Goal: Task Accomplishment & Management: Use online tool/utility

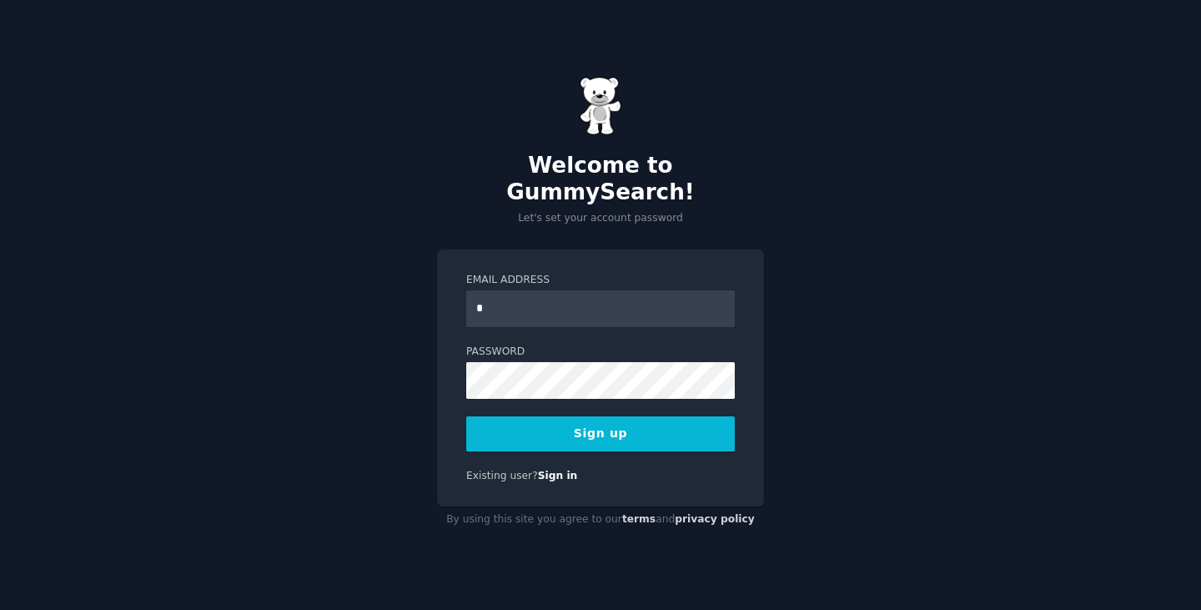
type input "**********"
click at [546, 420] on button "Sign up" at bounding box center [600, 433] width 269 height 35
click at [506, 421] on button "Sign up" at bounding box center [600, 433] width 269 height 35
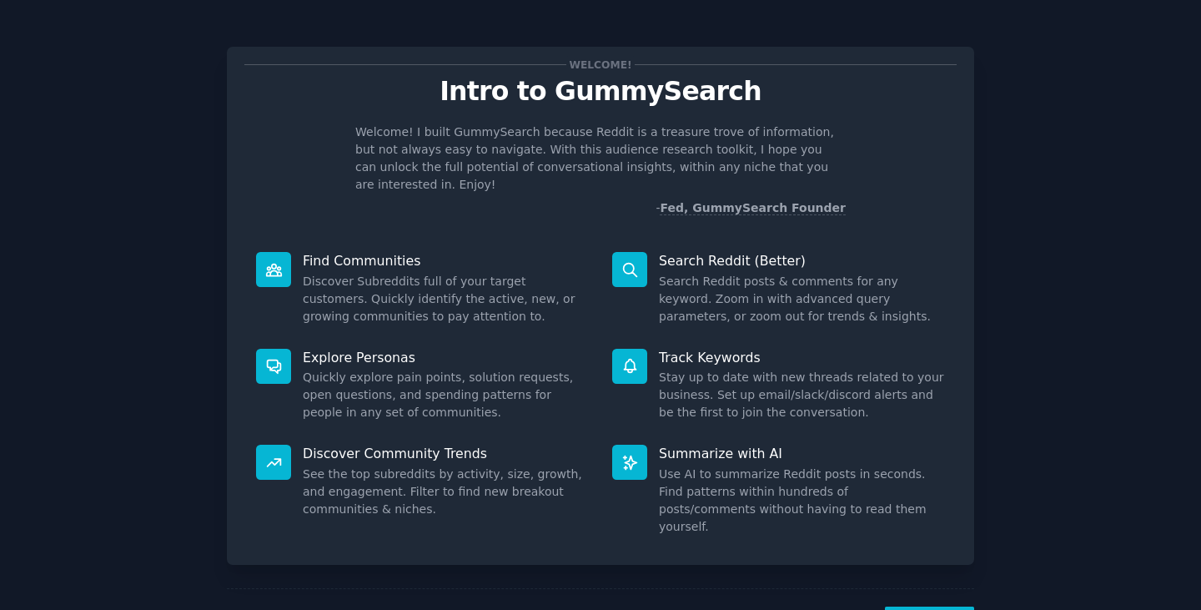
drag, startPoint x: 0, startPoint y: 0, endPoint x: 948, endPoint y: 606, distance: 1124.8
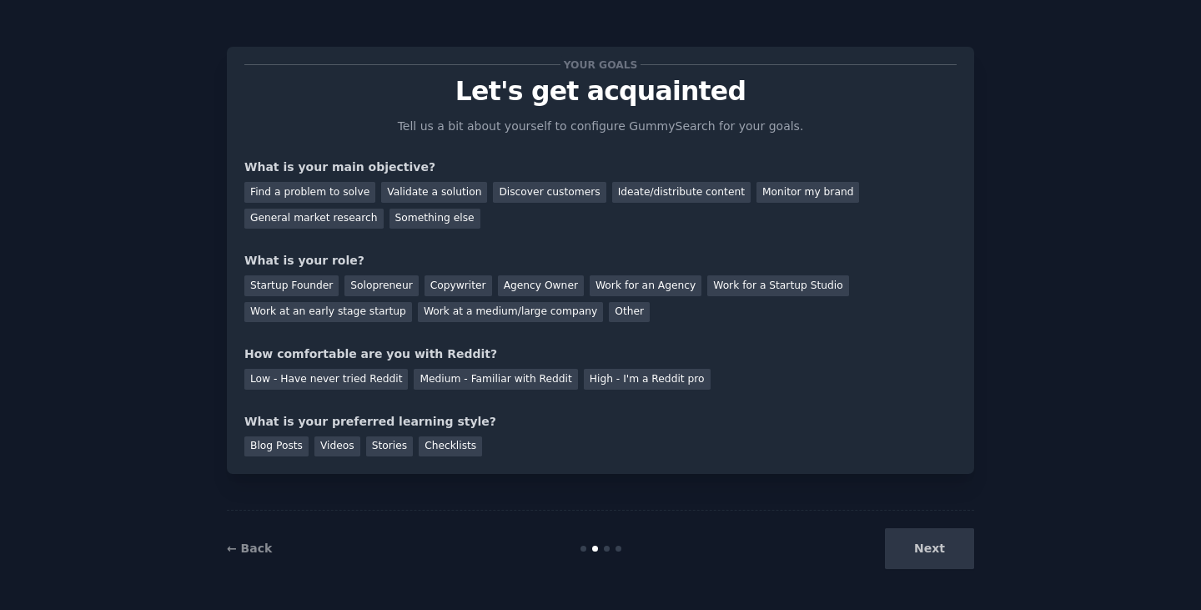
click at [914, 551] on div "Next" at bounding box center [849, 548] width 249 height 41
click at [330, 283] on div "Startup Founder" at bounding box center [291, 285] width 94 height 21
click at [332, 383] on div "Low - Have never tried Reddit" at bounding box center [326, 379] width 164 height 21
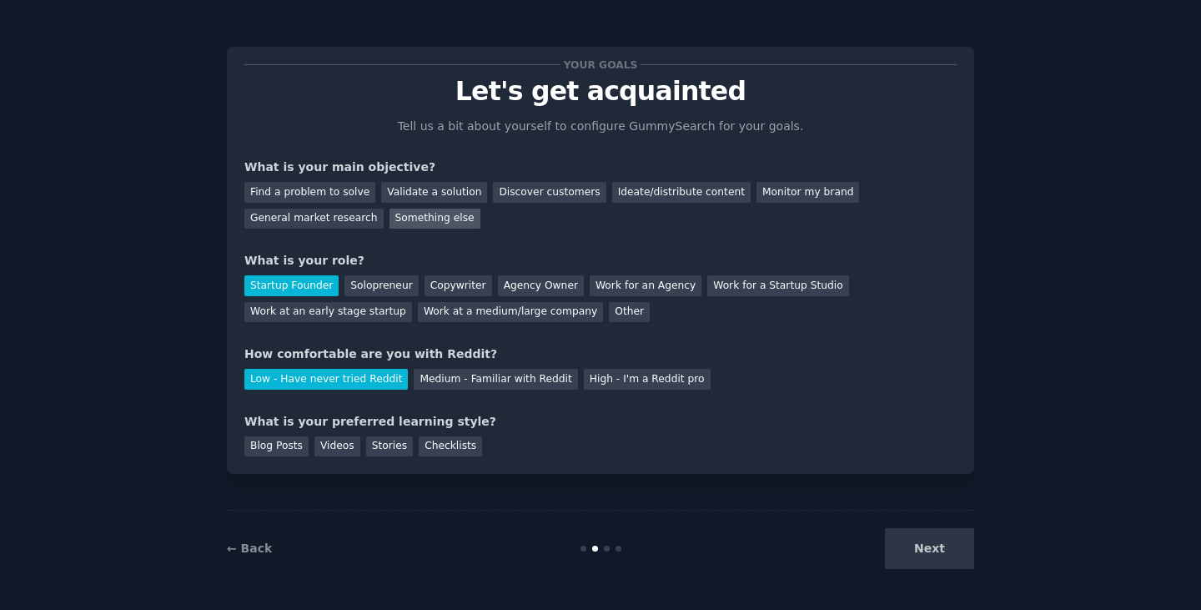
click at [441, 220] on div "Something else" at bounding box center [435, 219] width 91 height 21
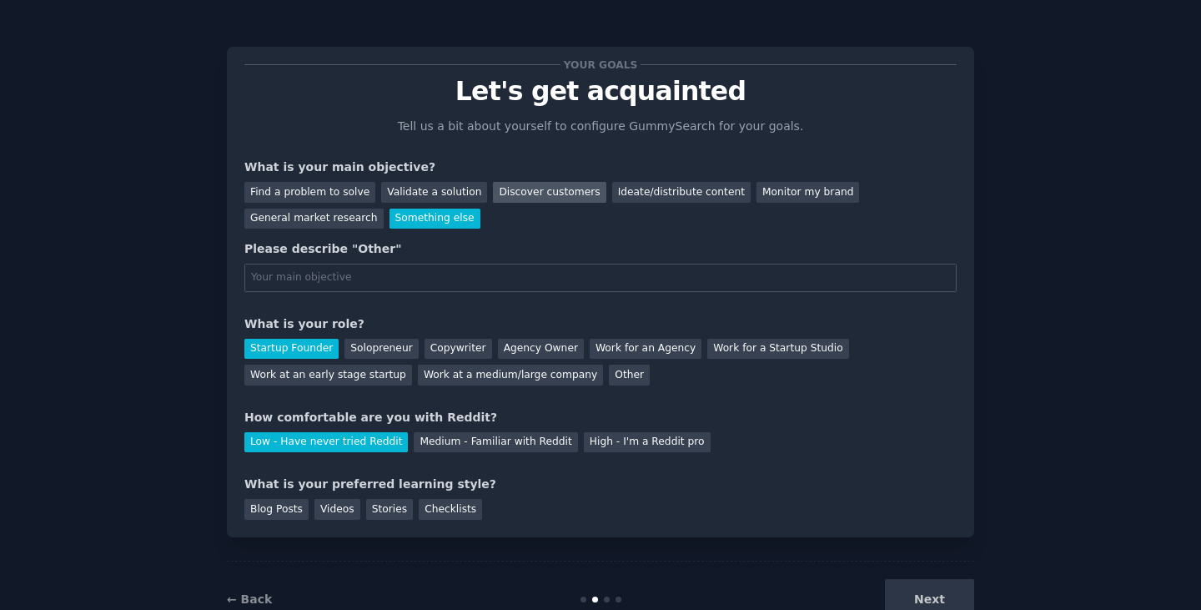
click at [516, 189] on div "Discover customers" at bounding box center [549, 192] width 113 height 21
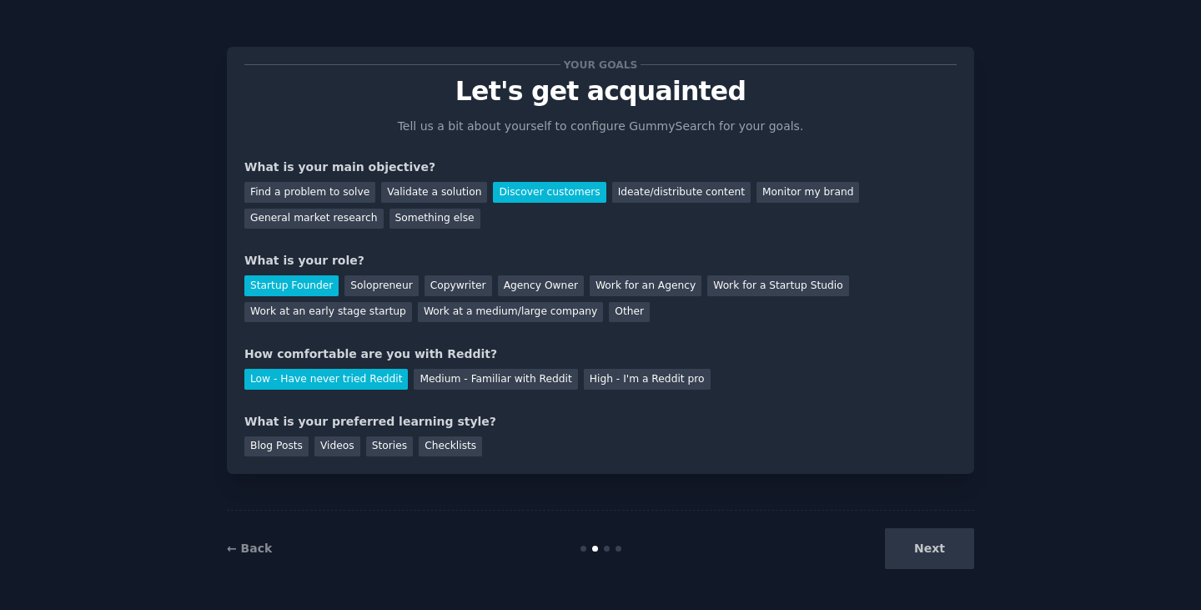
click at [914, 546] on div "Next" at bounding box center [849, 548] width 249 height 41
click at [926, 556] on div "Next" at bounding box center [849, 548] width 249 height 41
click at [932, 544] on div "Next" at bounding box center [849, 548] width 249 height 41
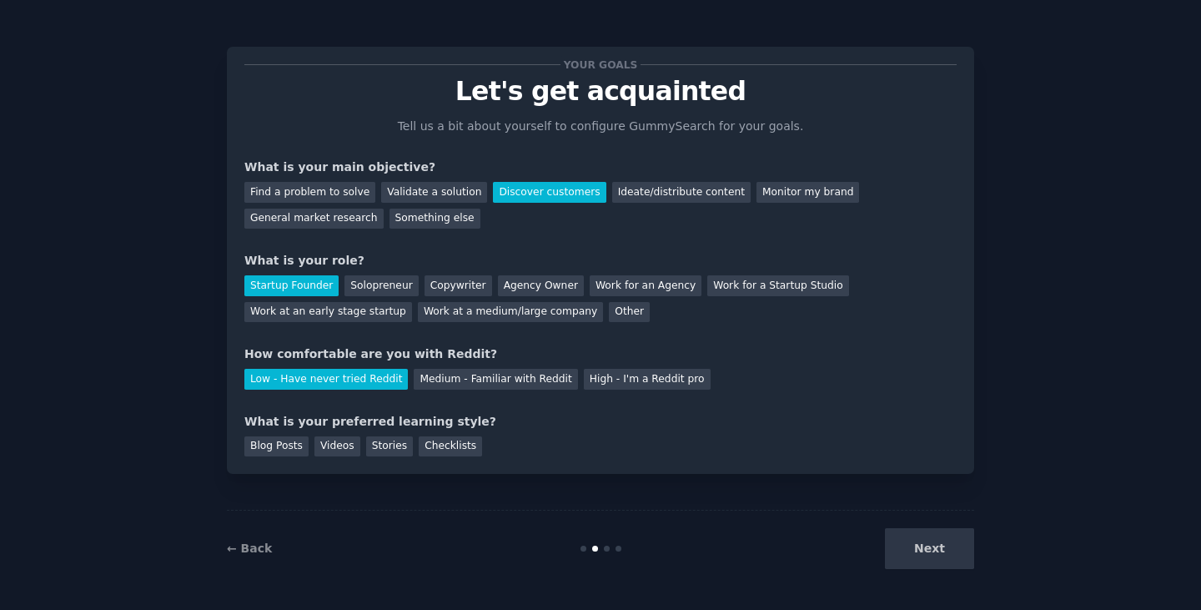
click at [932, 543] on div "Next" at bounding box center [849, 548] width 249 height 41
click at [394, 451] on div "Stories" at bounding box center [389, 446] width 47 height 21
click at [909, 547] on button "Next" at bounding box center [929, 548] width 89 height 41
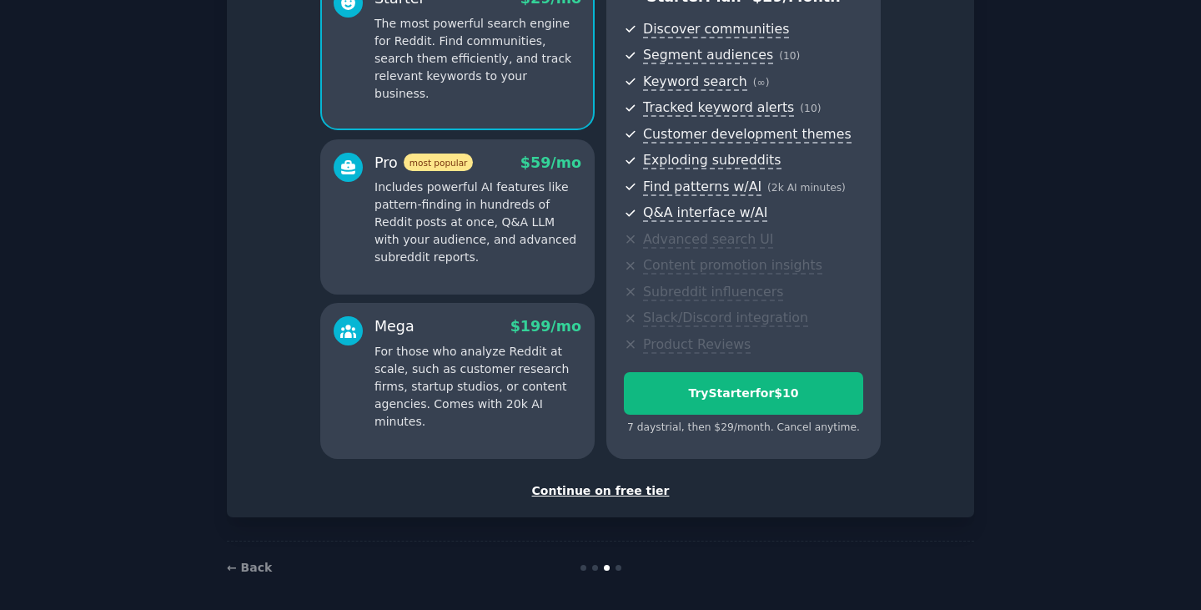
scroll to position [181, 0]
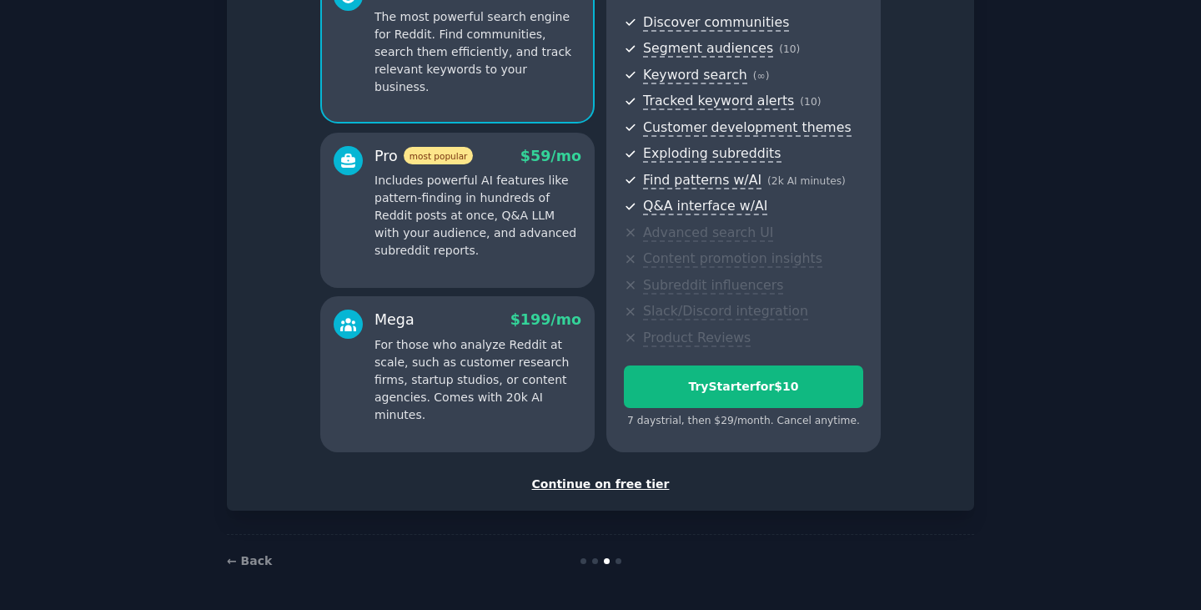
click at [652, 481] on div "Continue on free tier" at bounding box center [600, 485] width 712 height 18
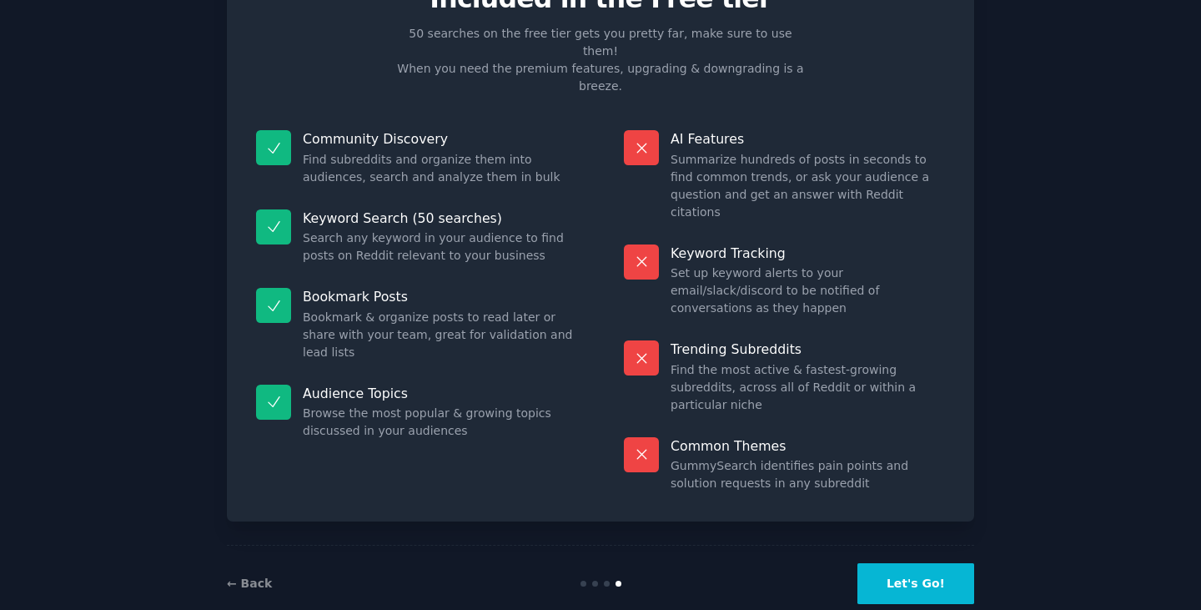
click at [925, 563] on button "Let's Go!" at bounding box center [916, 583] width 117 height 41
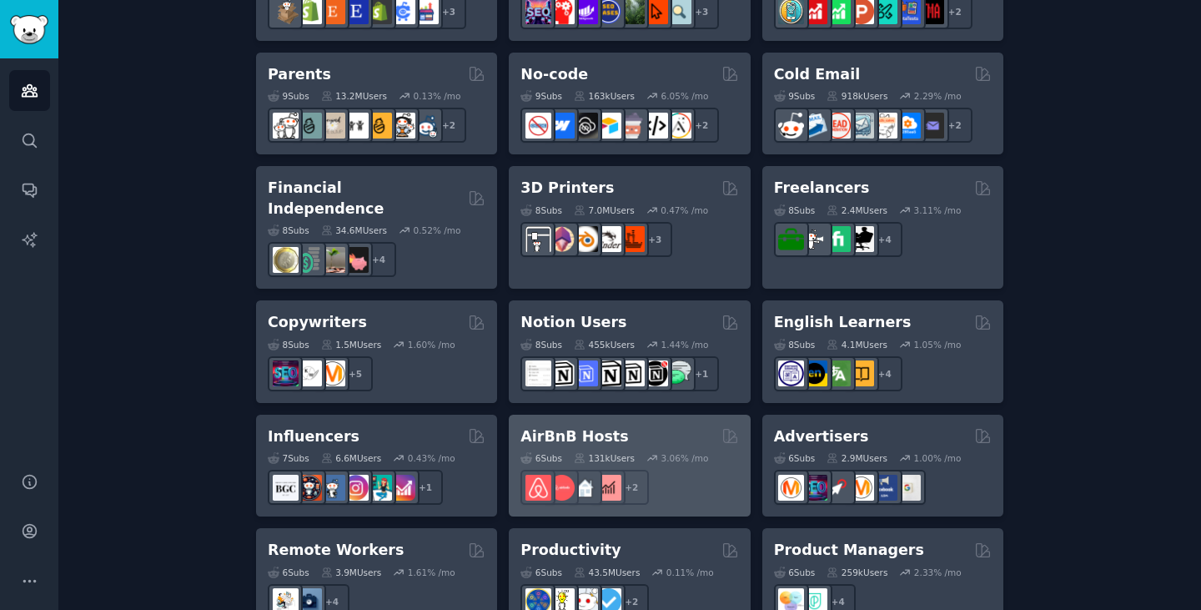
scroll to position [1148, 0]
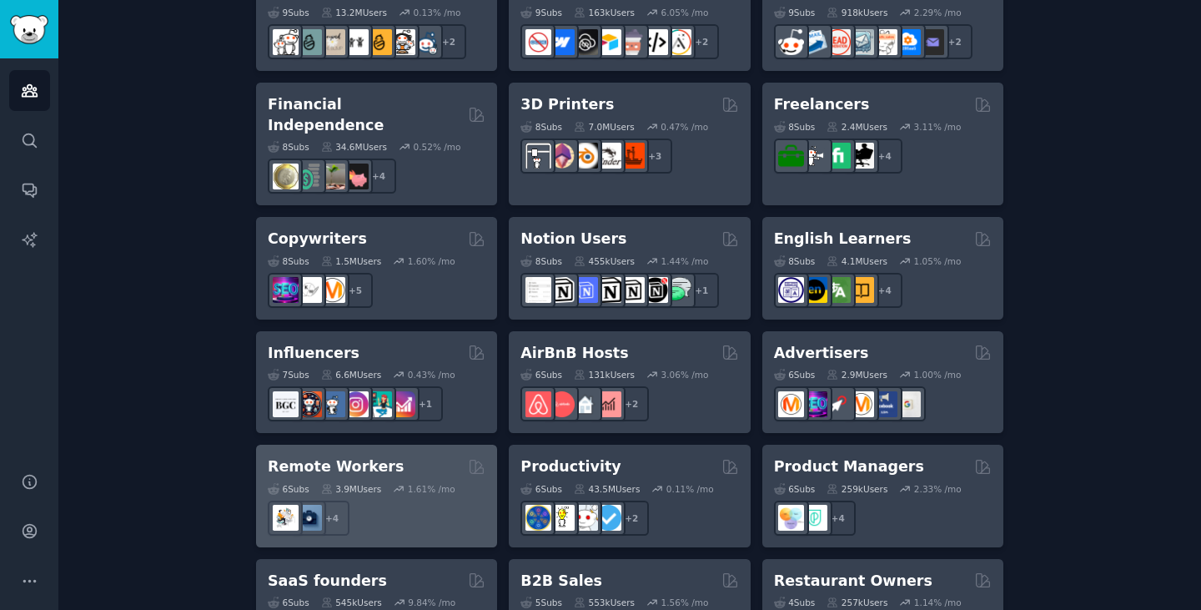
click at [409, 456] on div "Remote Workers Curated by GummySearch" at bounding box center [377, 466] width 218 height 21
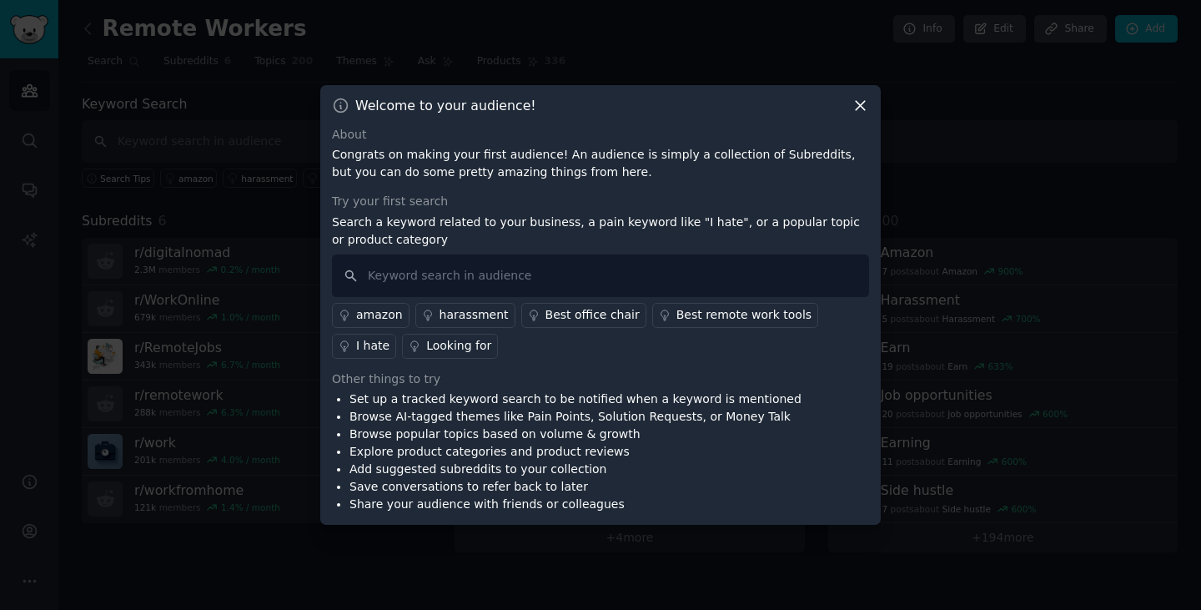
click at [862, 112] on icon at bounding box center [861, 106] width 18 height 18
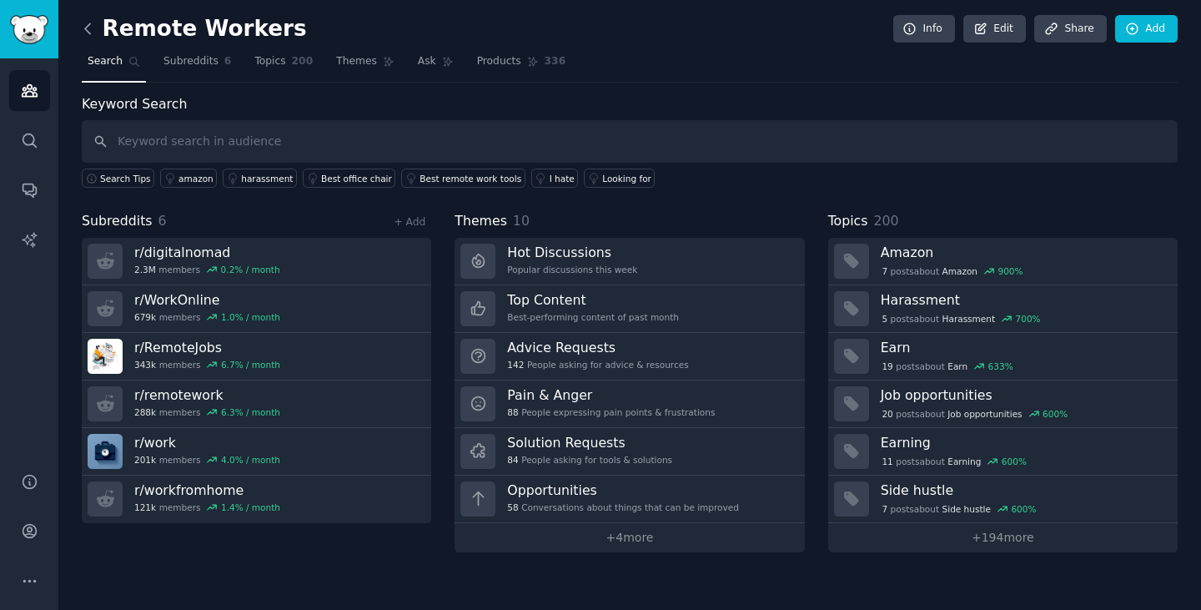
click at [90, 26] on icon at bounding box center [88, 29] width 18 height 18
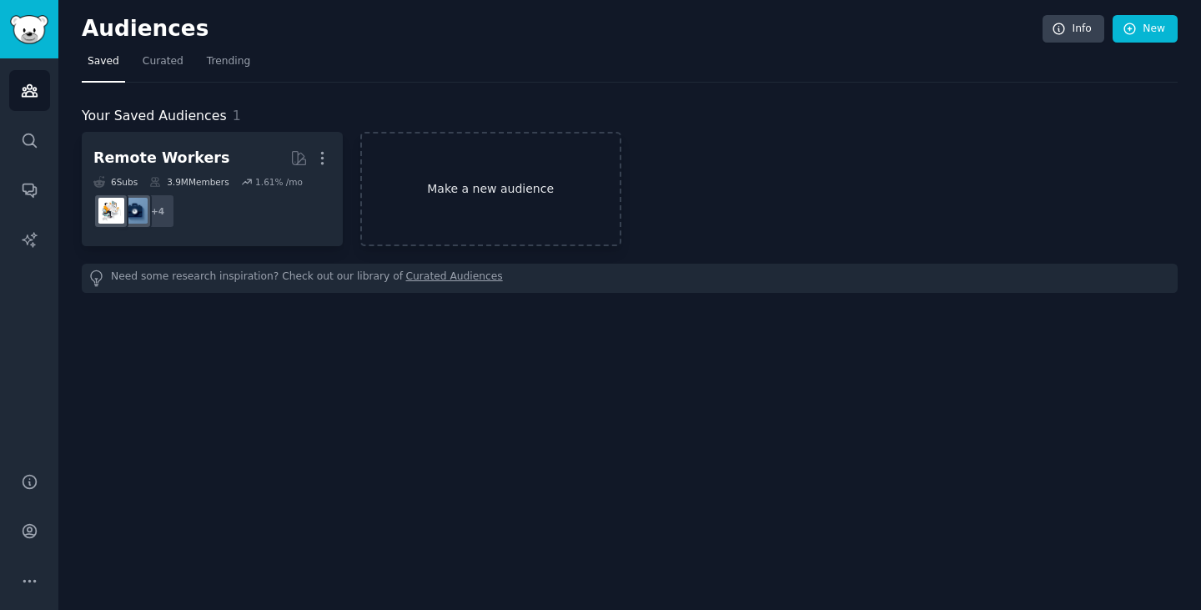
click at [511, 212] on link "Make a new audience" at bounding box center [490, 189] width 261 height 114
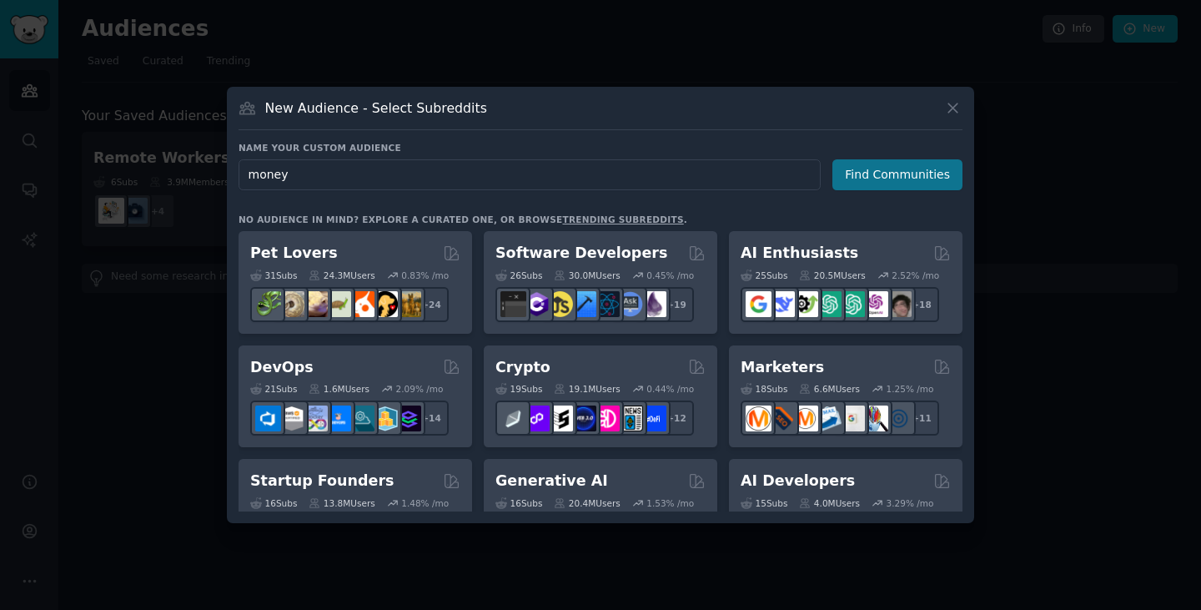
type input "money"
click at [860, 185] on button "Find Communities" at bounding box center [898, 174] width 130 height 31
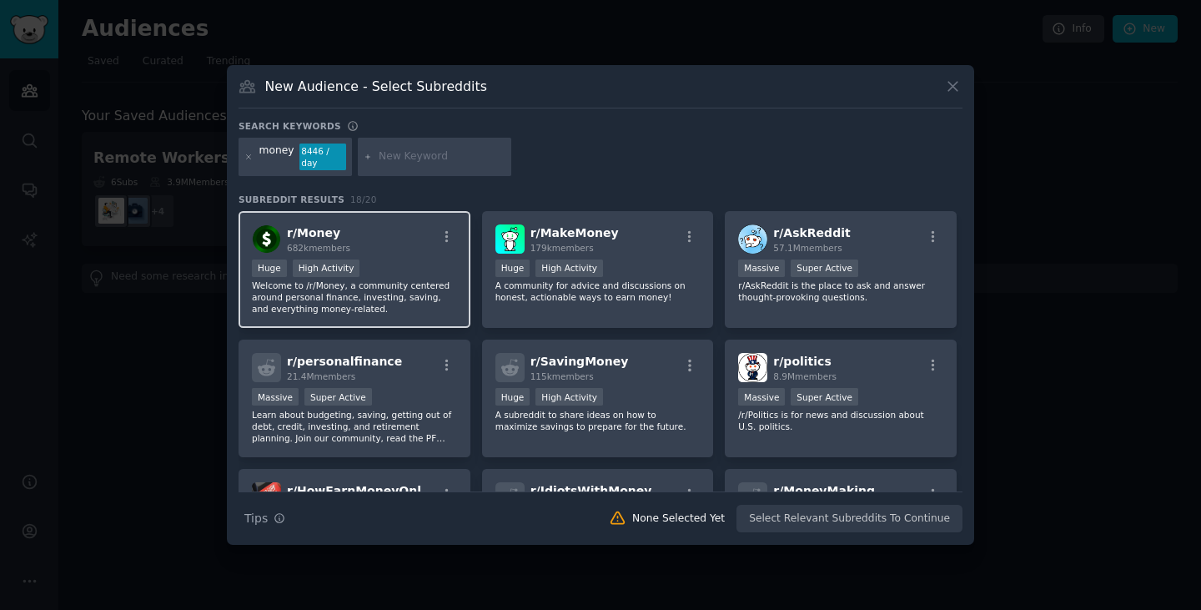
click at [386, 248] on div "r/ Money 682k members" at bounding box center [354, 238] width 205 height 29
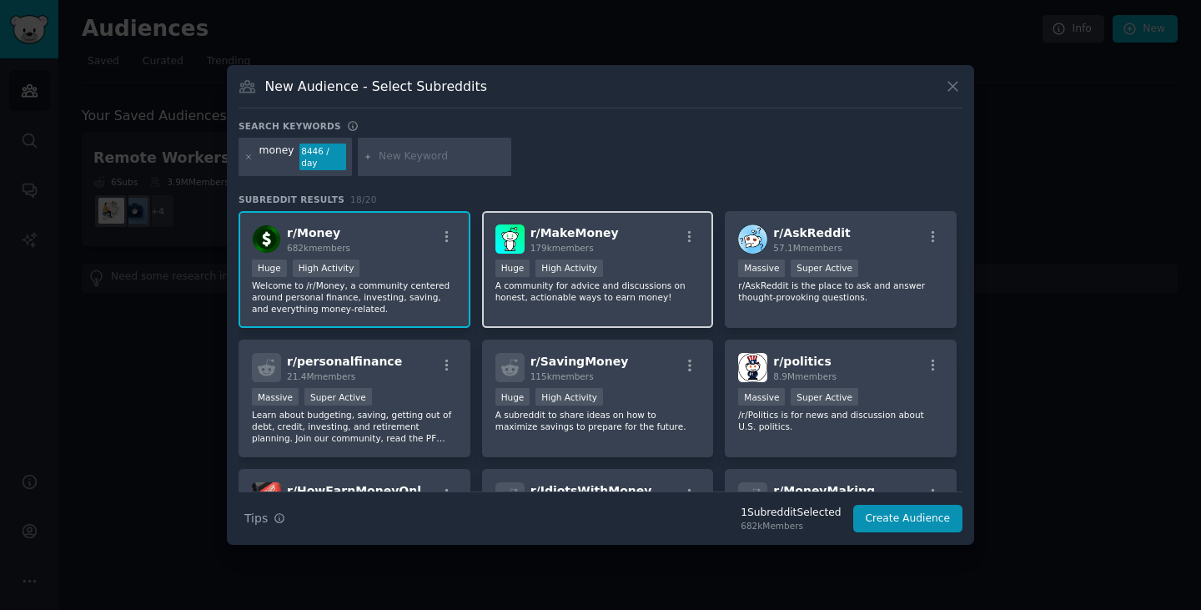
click at [600, 243] on div "179k members" at bounding box center [575, 248] width 88 height 12
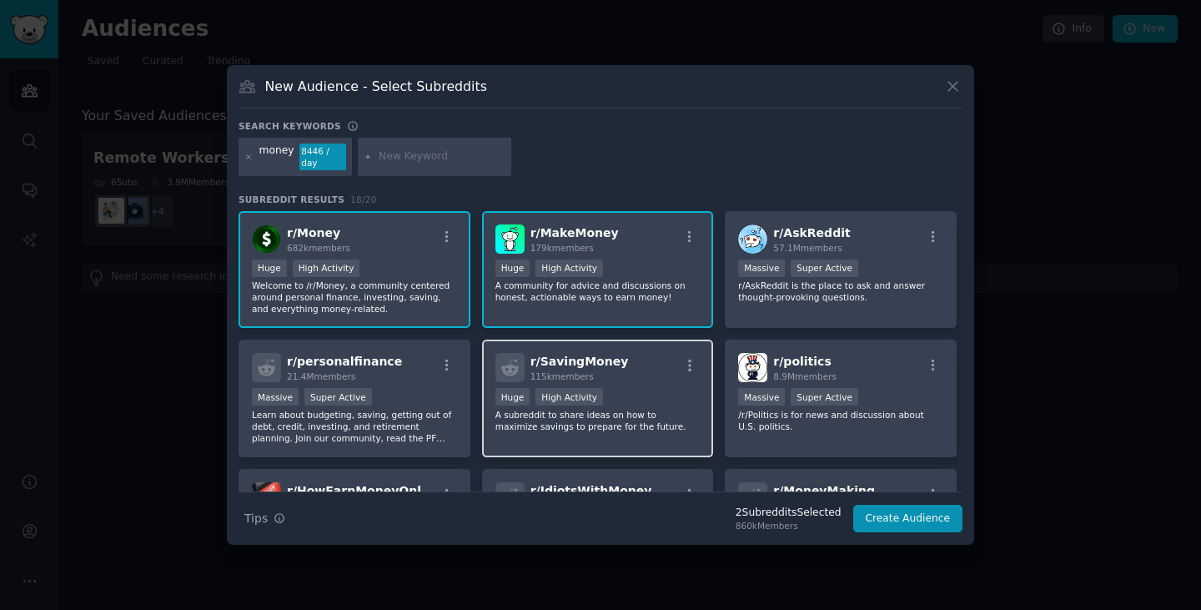
click at [625, 381] on div "r/ SavingMoney 115k members" at bounding box center [598, 367] width 205 height 29
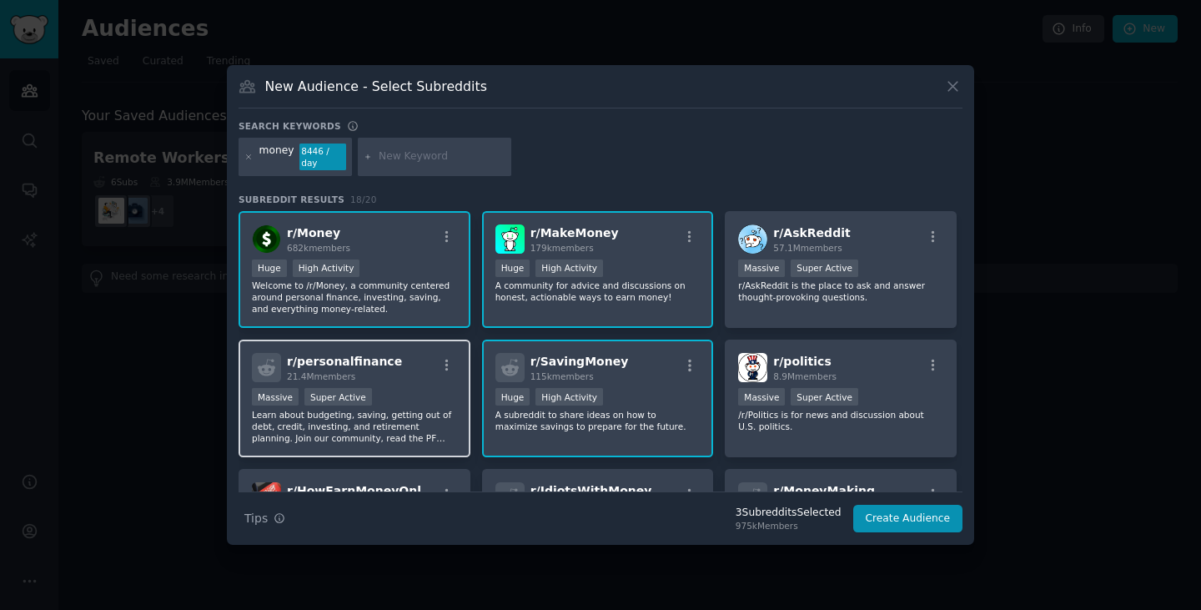
click at [427, 380] on div "r/ personalfinance 21.4M members" at bounding box center [354, 367] width 205 height 29
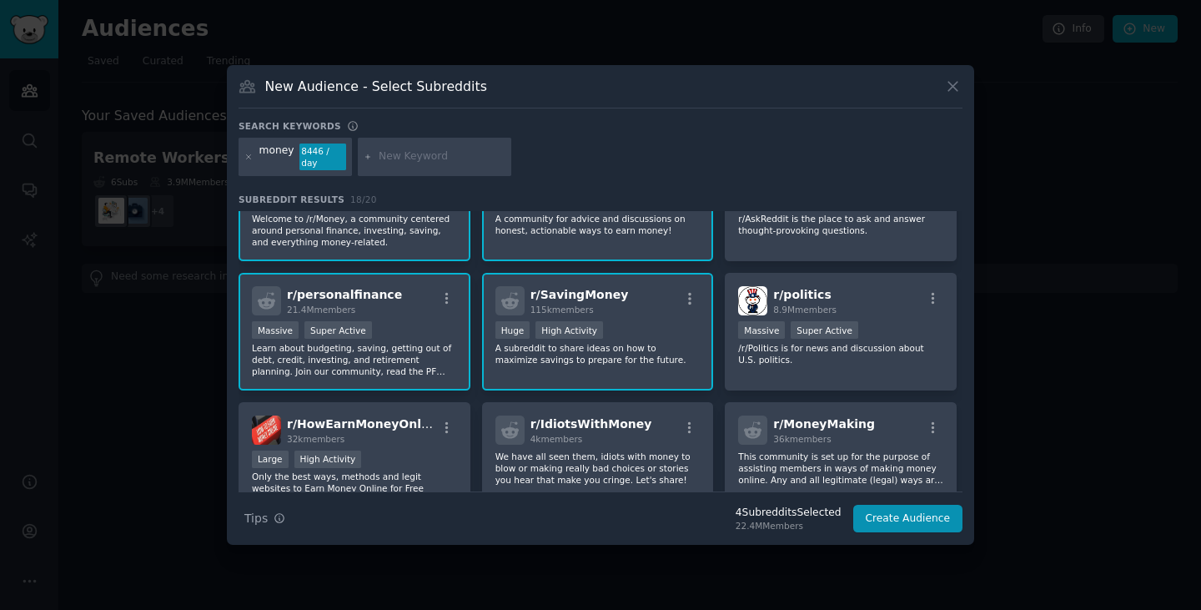
scroll to position [83, 0]
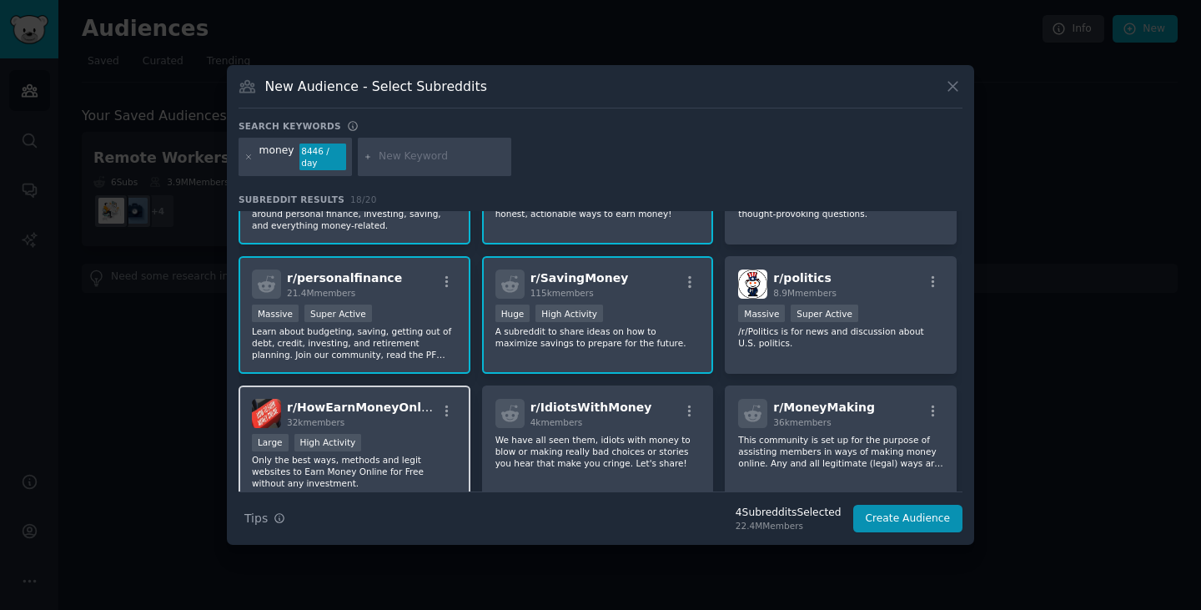
click at [407, 425] on div "32k members" at bounding box center [361, 422] width 149 height 12
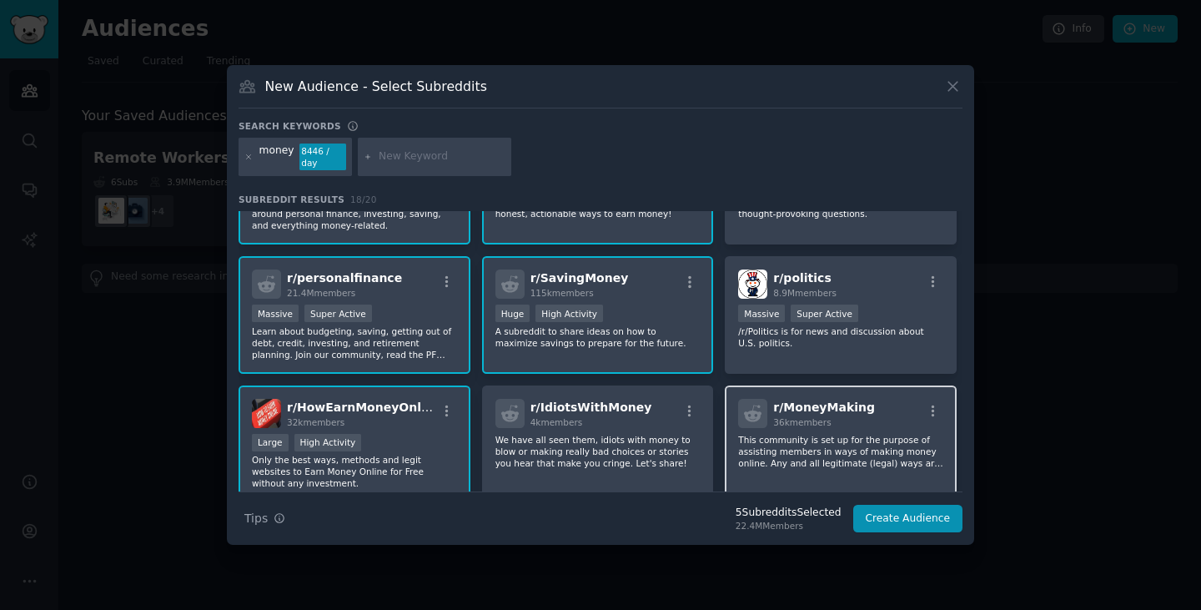
click at [884, 408] on div "r/ MoneyMaking 36k members" at bounding box center [840, 413] width 205 height 29
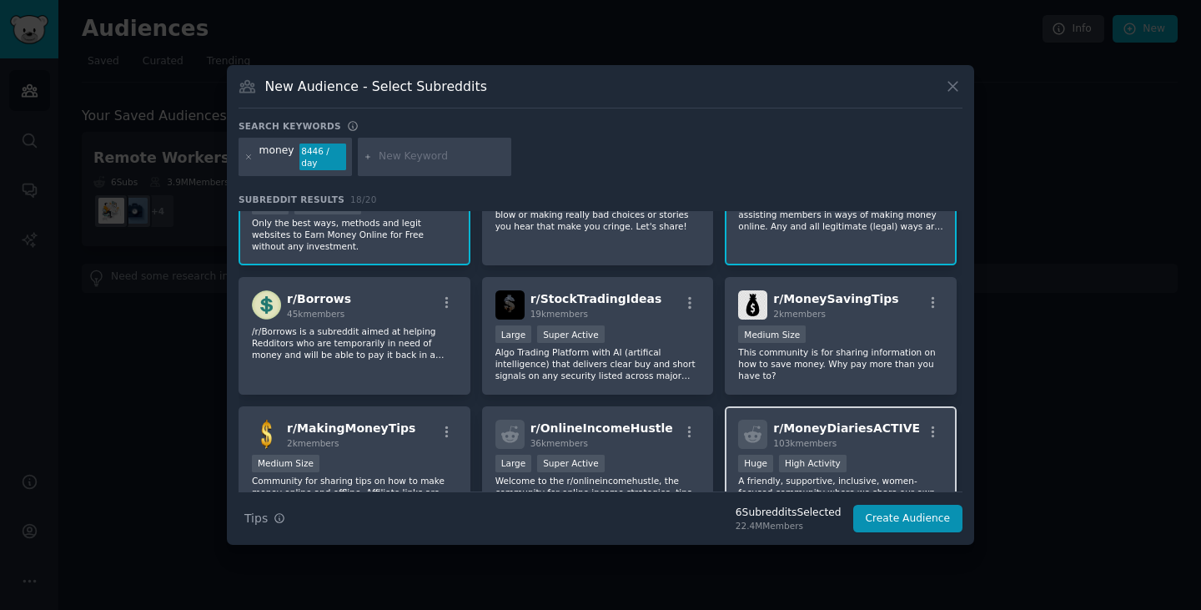
scroll to position [377, 0]
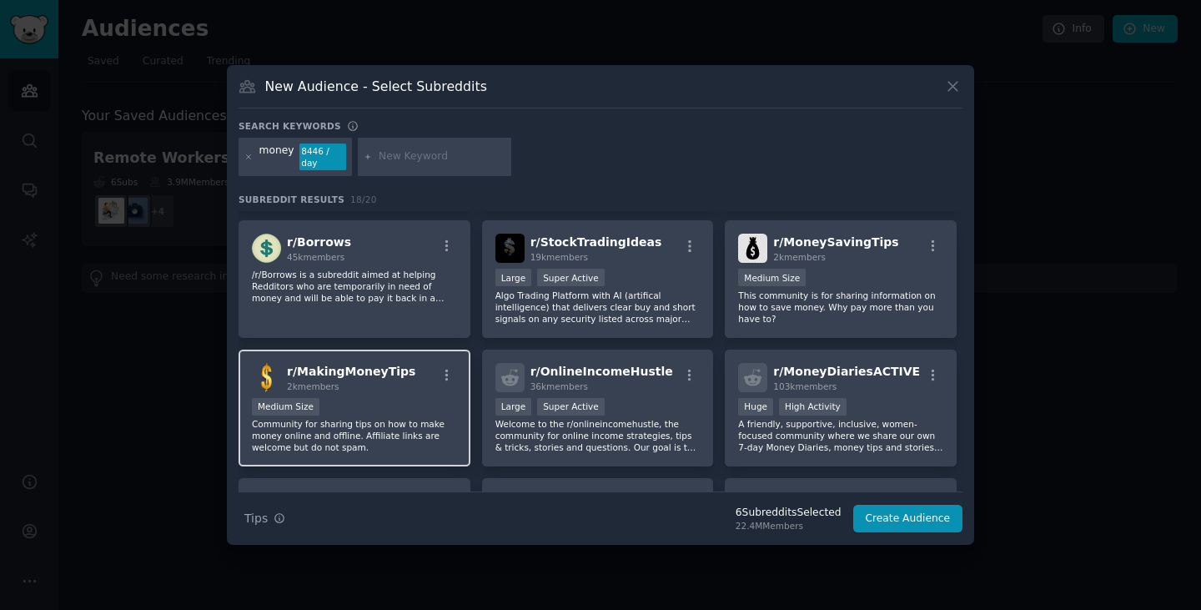
click at [370, 393] on div "r/ MakingMoneyTips 2k members Medium Size Community for sharing tips on how to …" at bounding box center [355, 409] width 232 height 118
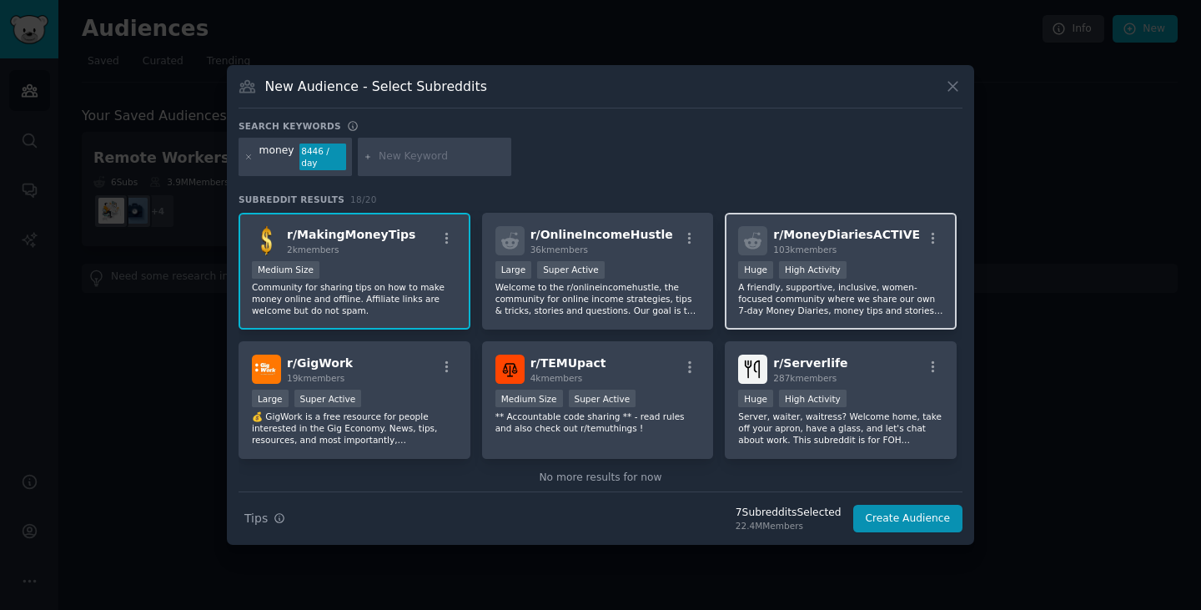
scroll to position [540, 0]
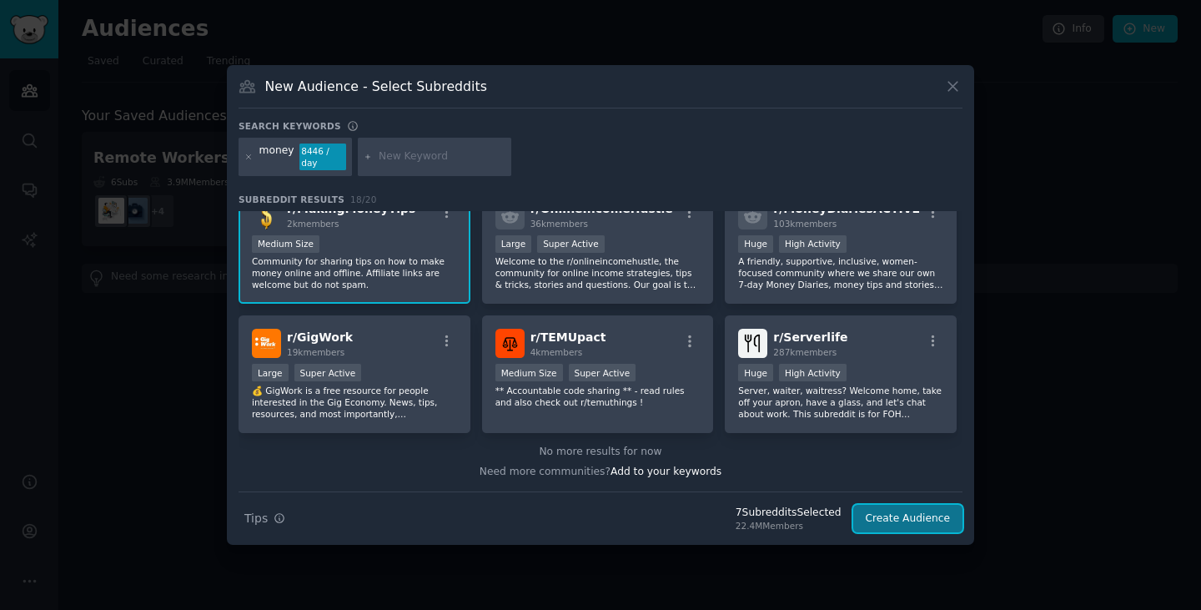
click at [899, 515] on button "Create Audience" at bounding box center [908, 519] width 110 height 28
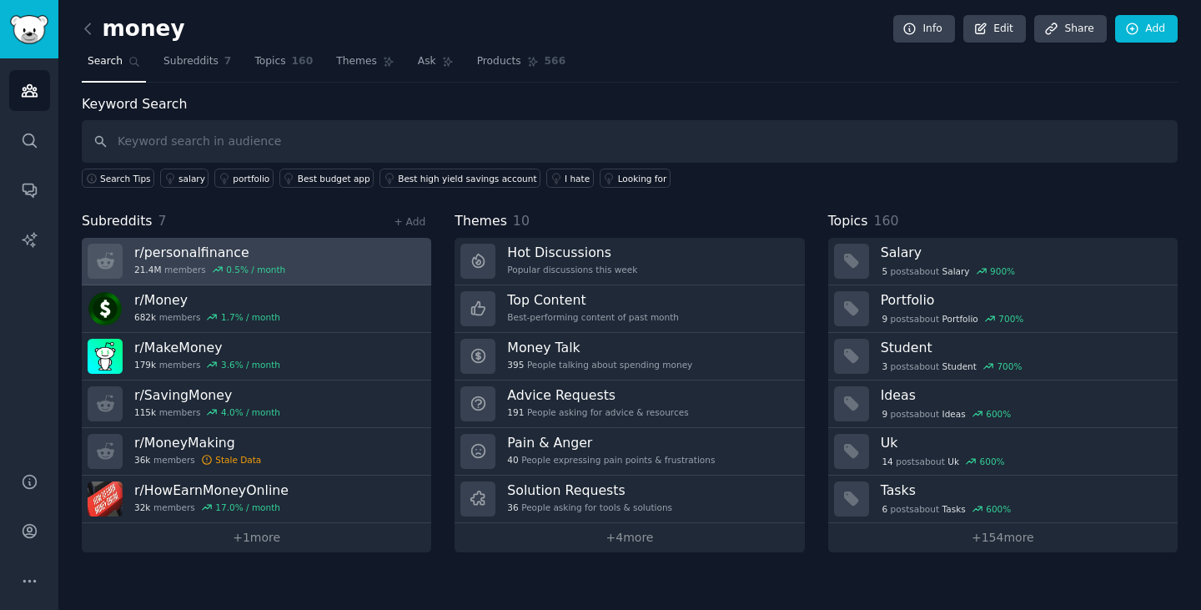
click at [219, 251] on h3 "r/ personalfinance" at bounding box center [209, 253] width 151 height 18
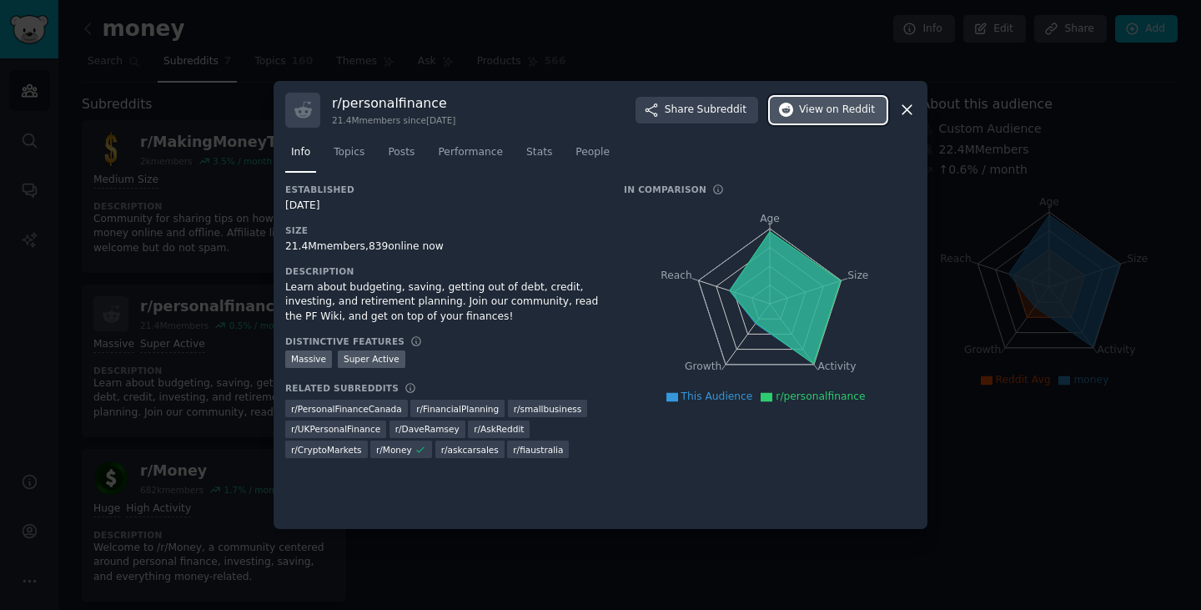
click at [863, 108] on span "on Reddit" at bounding box center [851, 110] width 48 height 15
click at [906, 113] on icon at bounding box center [908, 110] width 18 height 18
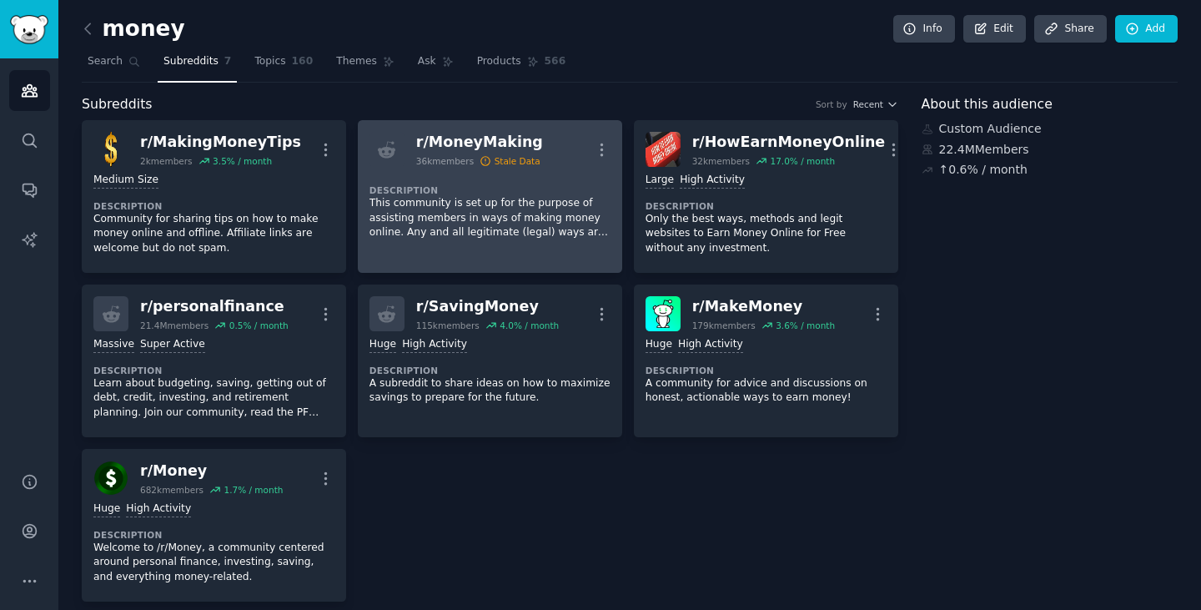
click at [491, 139] on div "r/ MoneyMaking" at bounding box center [479, 142] width 127 height 21
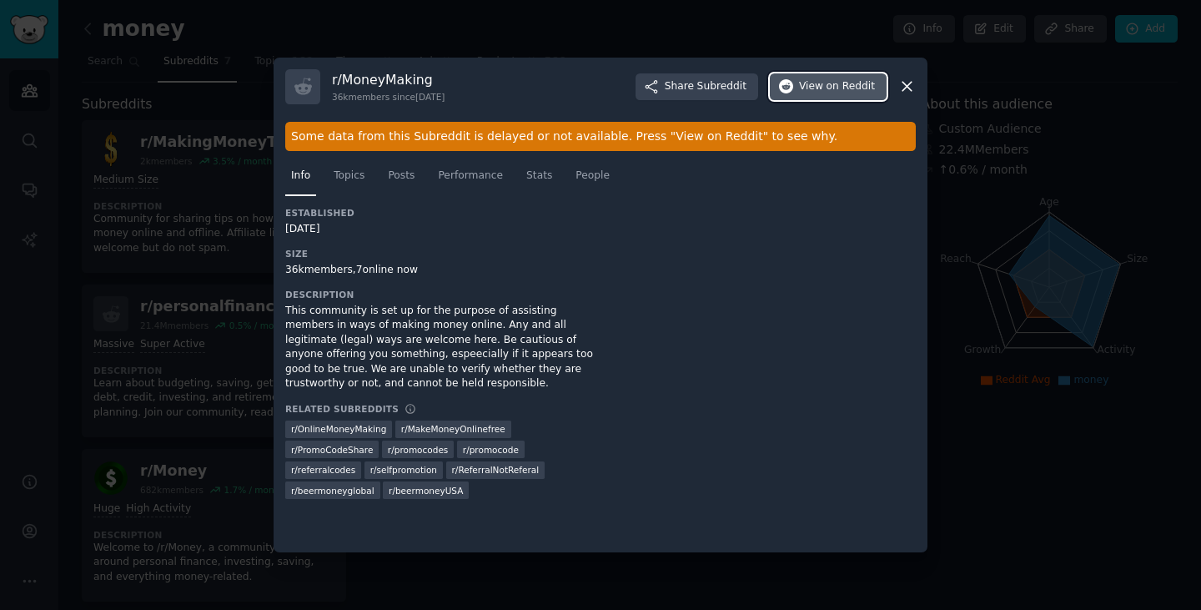
click at [856, 88] on span "on Reddit" at bounding box center [851, 86] width 48 height 15
click at [911, 83] on icon at bounding box center [908, 87] width 18 height 18
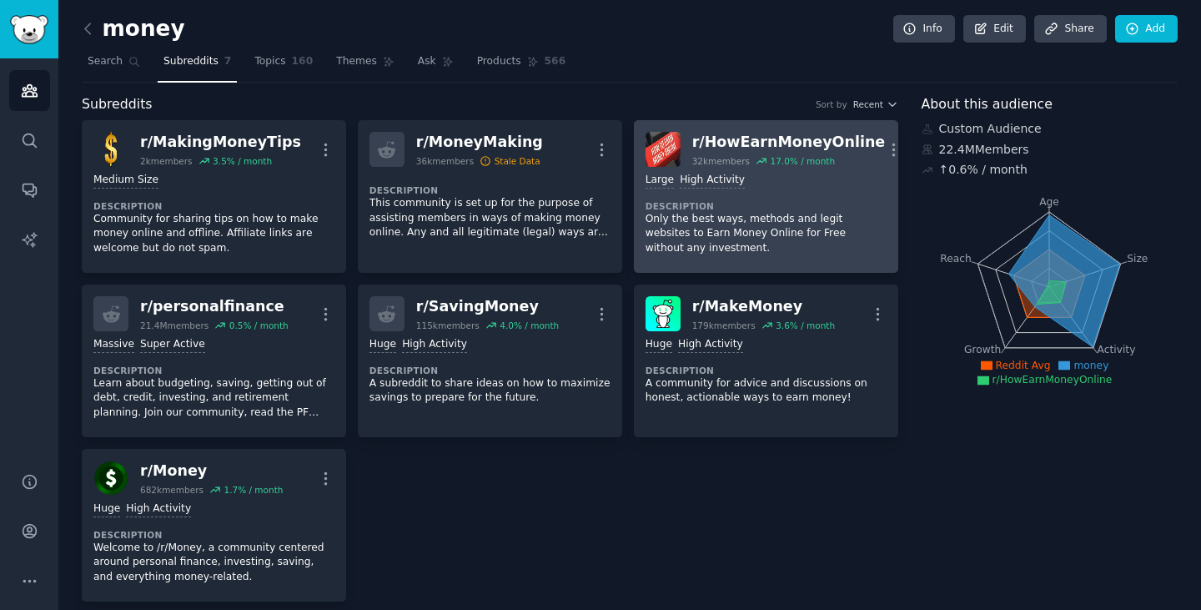
click at [764, 145] on div "r/ HowEarnMoneyOnline" at bounding box center [789, 142] width 194 height 21
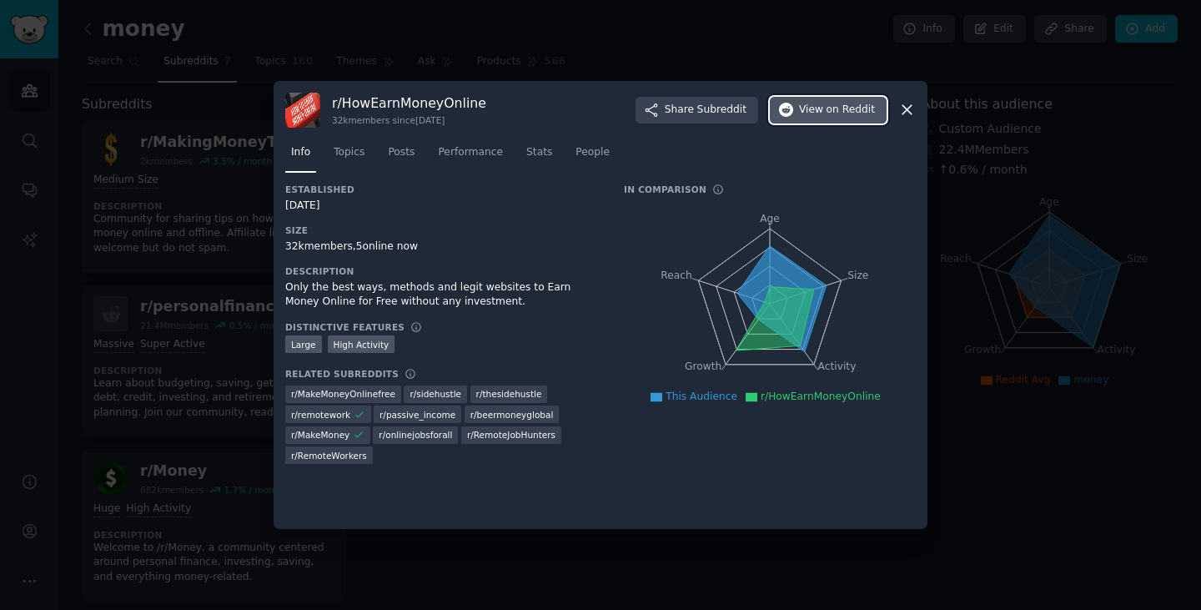
click at [831, 112] on span "on Reddit" at bounding box center [851, 110] width 48 height 15
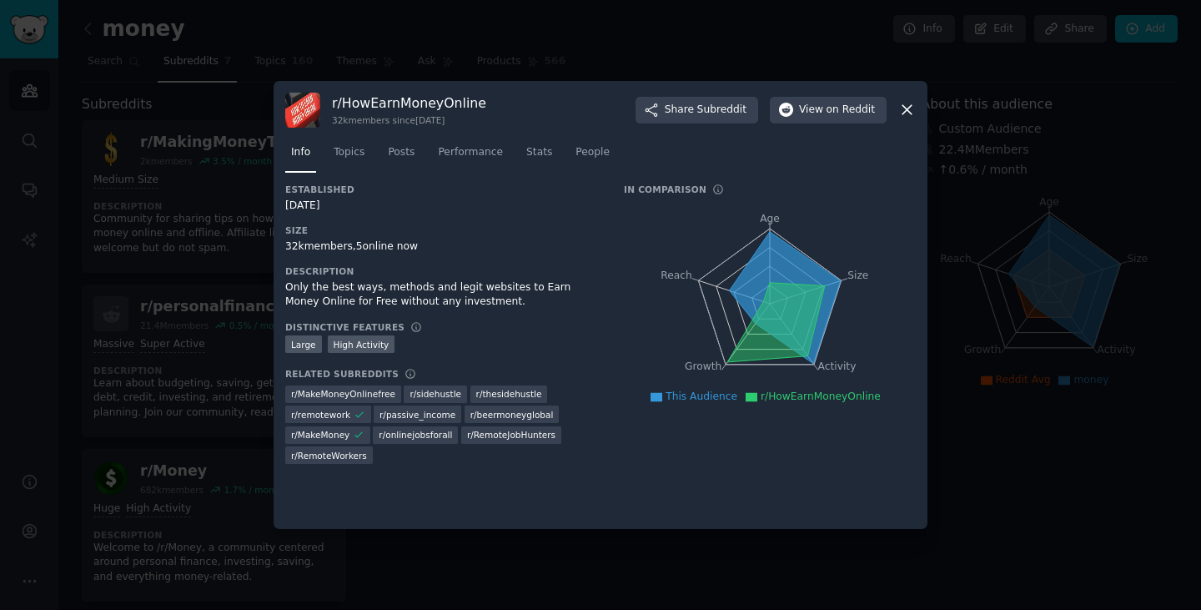
click at [904, 114] on icon at bounding box center [908, 110] width 18 height 18
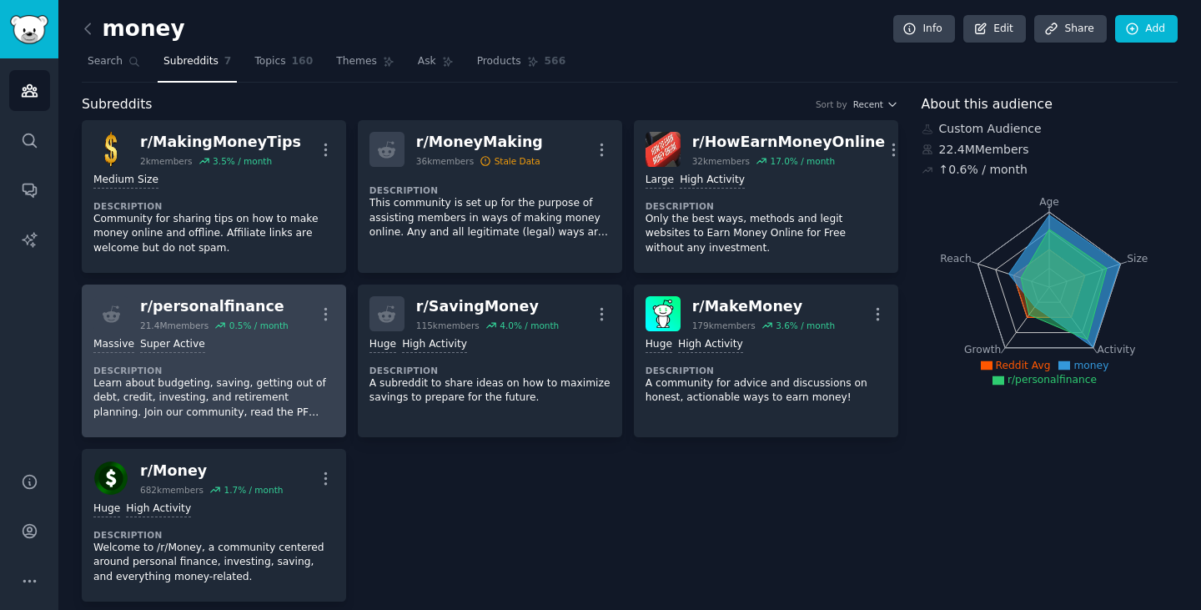
click at [228, 302] on div "r/ personalfinance" at bounding box center [214, 306] width 149 height 21
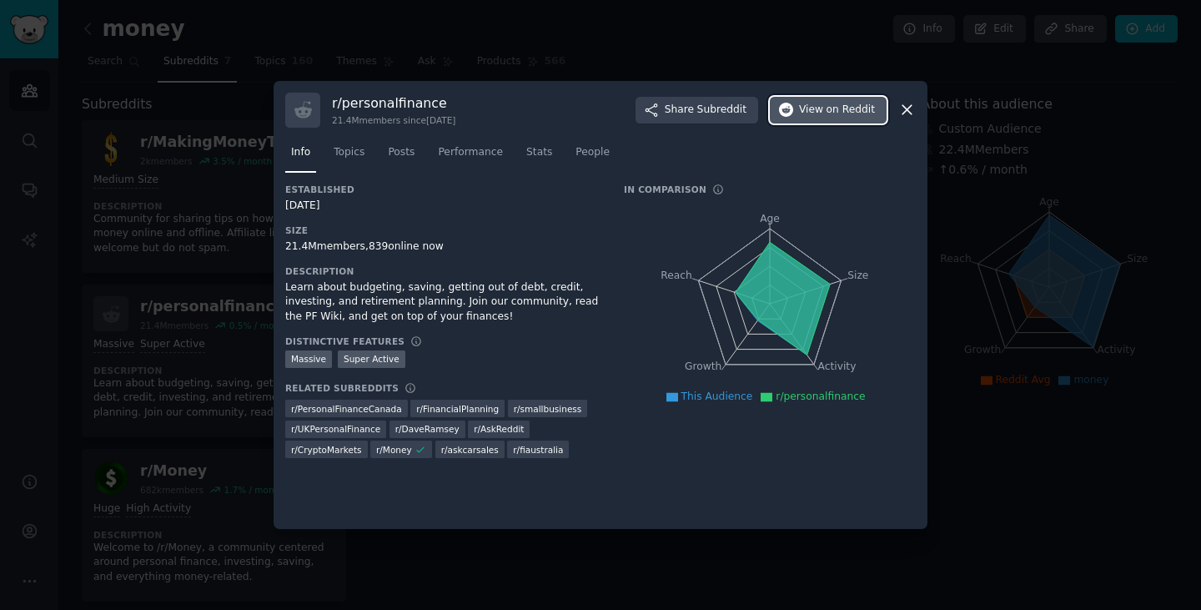
click at [836, 112] on span "on Reddit" at bounding box center [851, 110] width 48 height 15
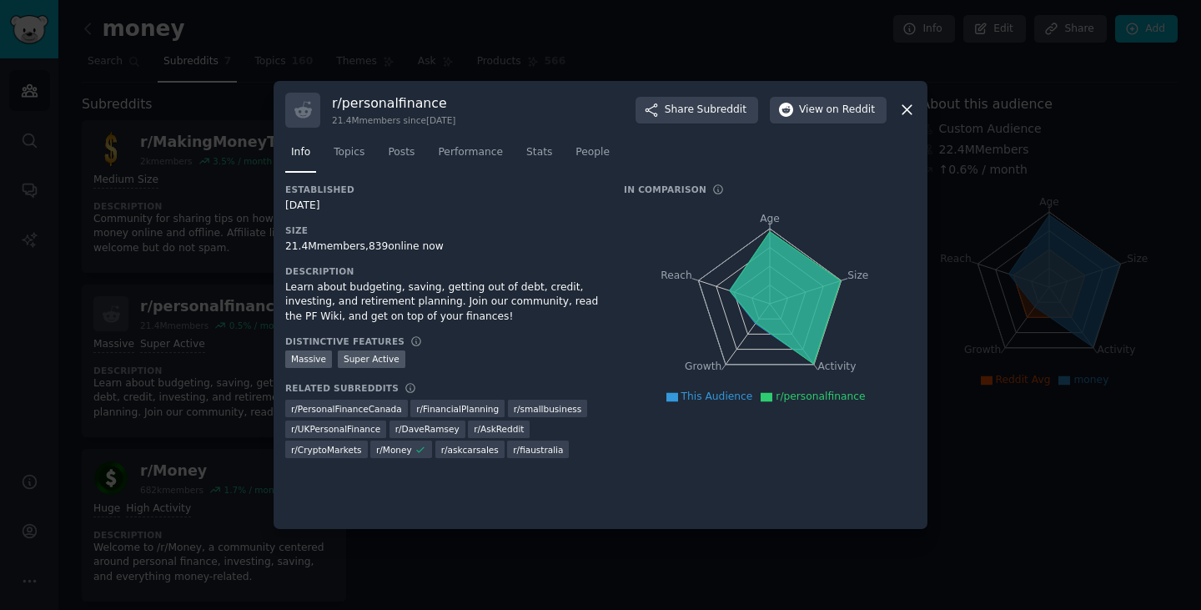
click at [912, 113] on icon at bounding box center [908, 110] width 18 height 18
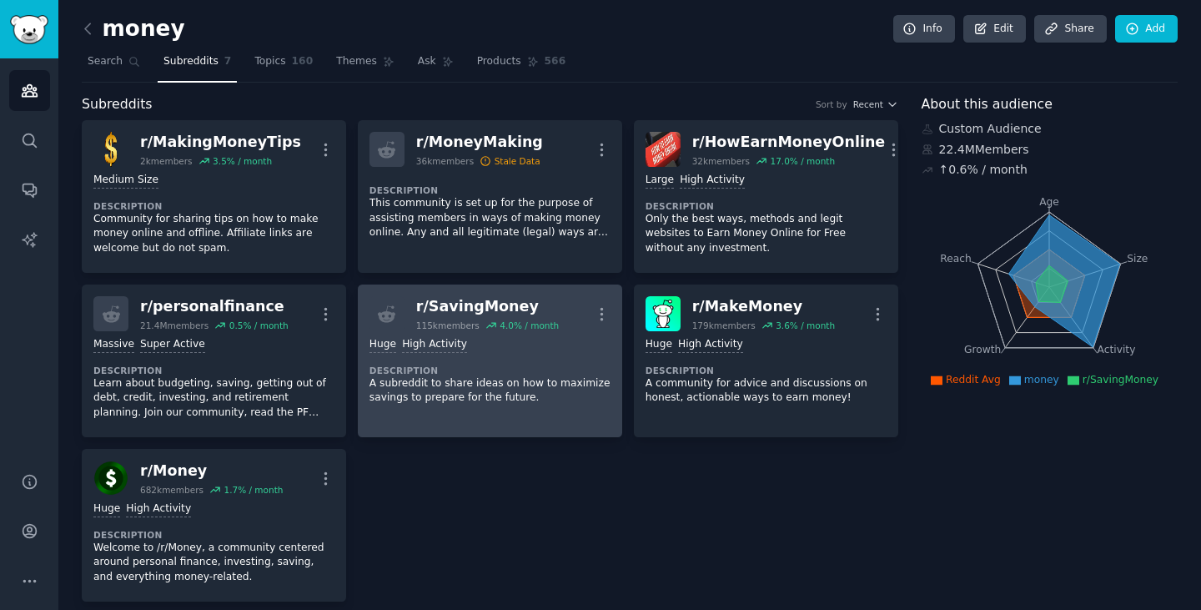
click at [551, 293] on link "r/ SavingMoney 115k members 4.0 % / month More Huge High Activity Description A…" at bounding box center [490, 360] width 264 height 153
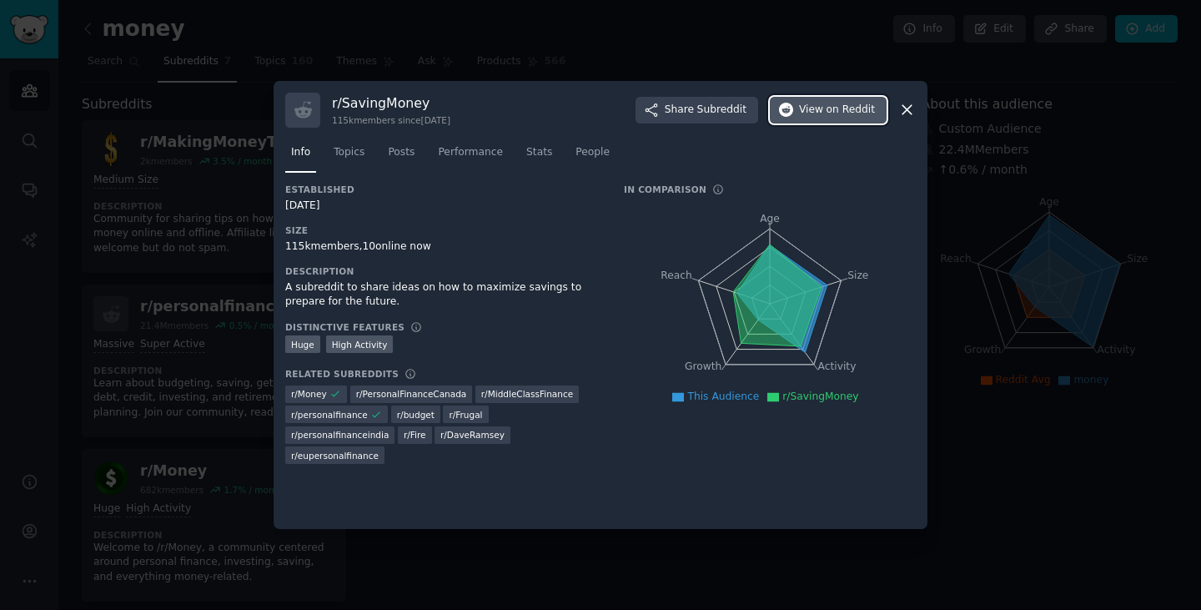
click at [868, 110] on span "on Reddit" at bounding box center [851, 110] width 48 height 15
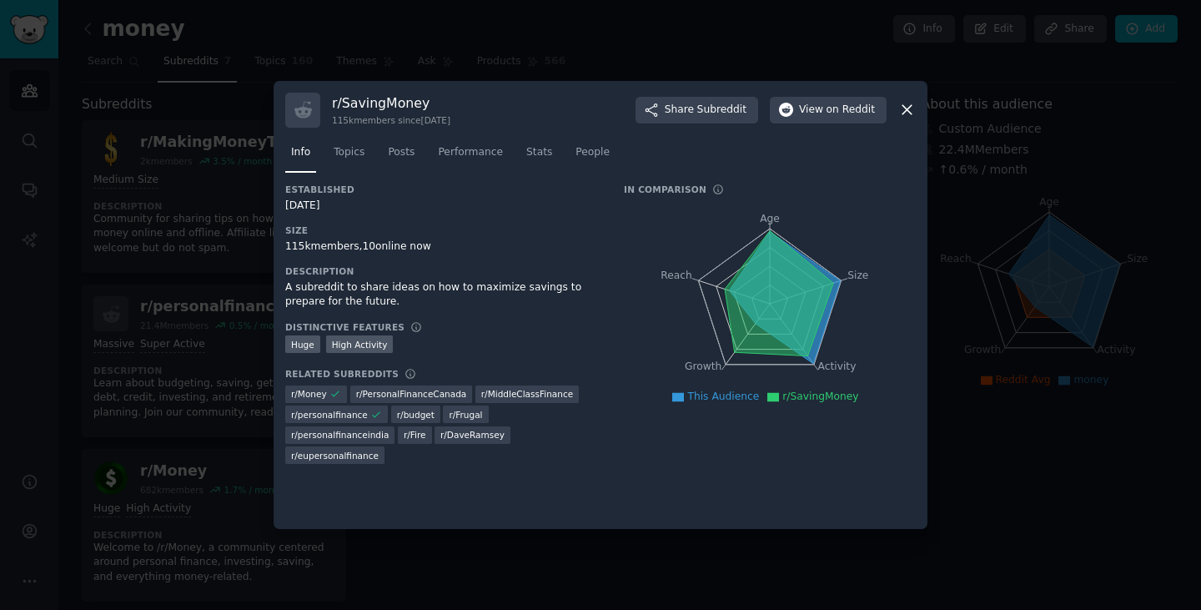
click at [911, 103] on icon at bounding box center [908, 110] width 18 height 18
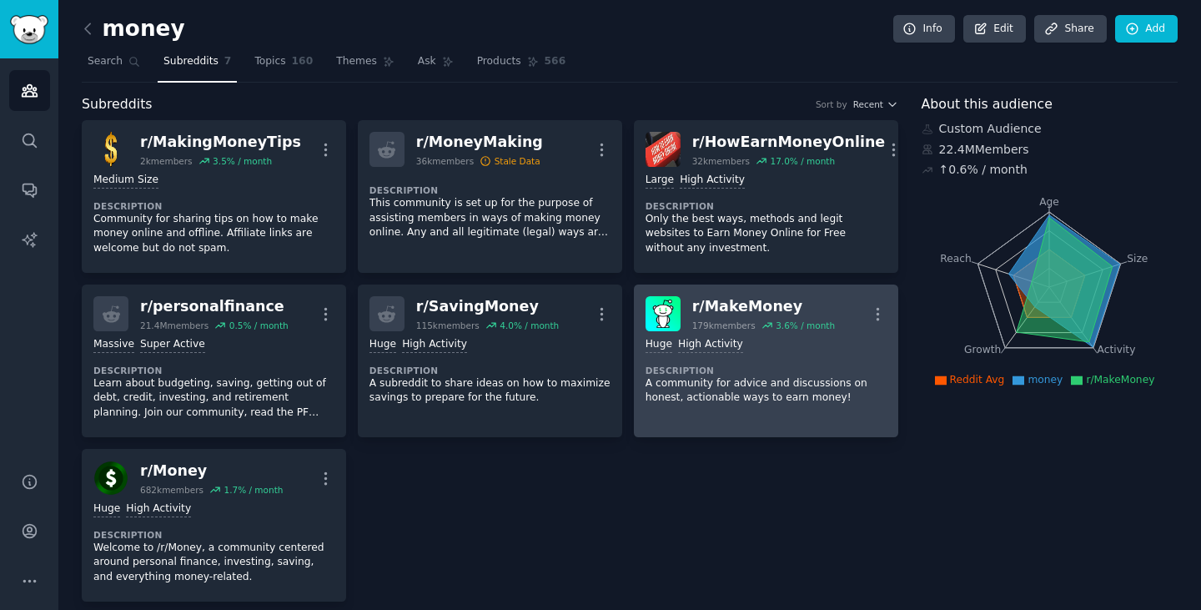
click at [753, 304] on div "r/ MakeMoney" at bounding box center [763, 306] width 143 height 21
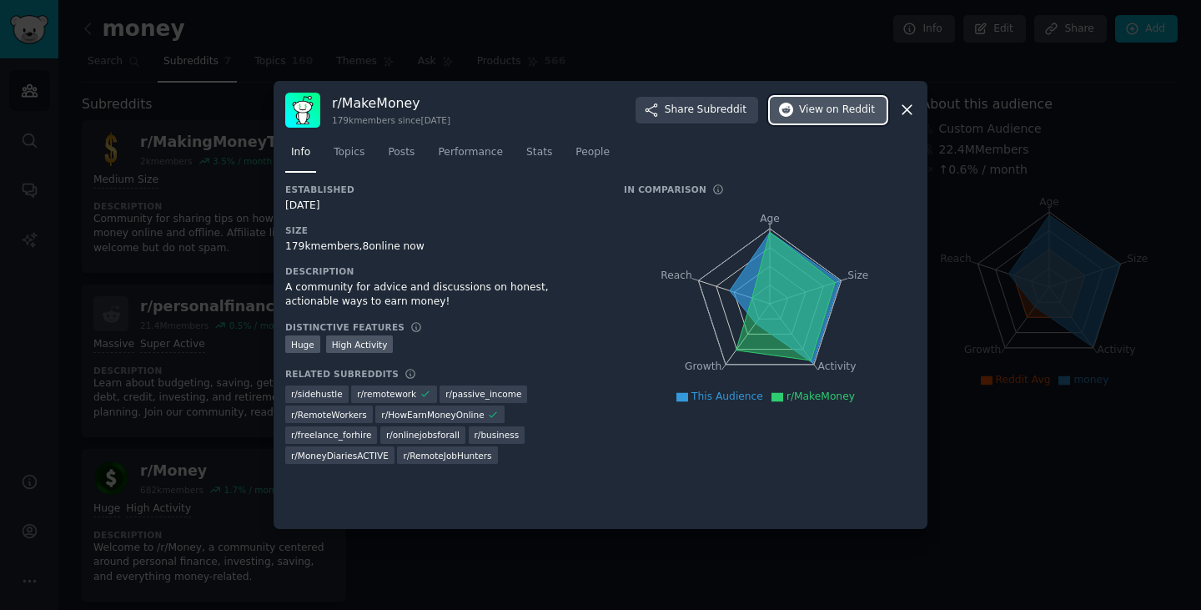
click at [824, 105] on span "View on Reddit" at bounding box center [837, 110] width 76 height 15
click at [909, 105] on icon at bounding box center [908, 110] width 18 height 18
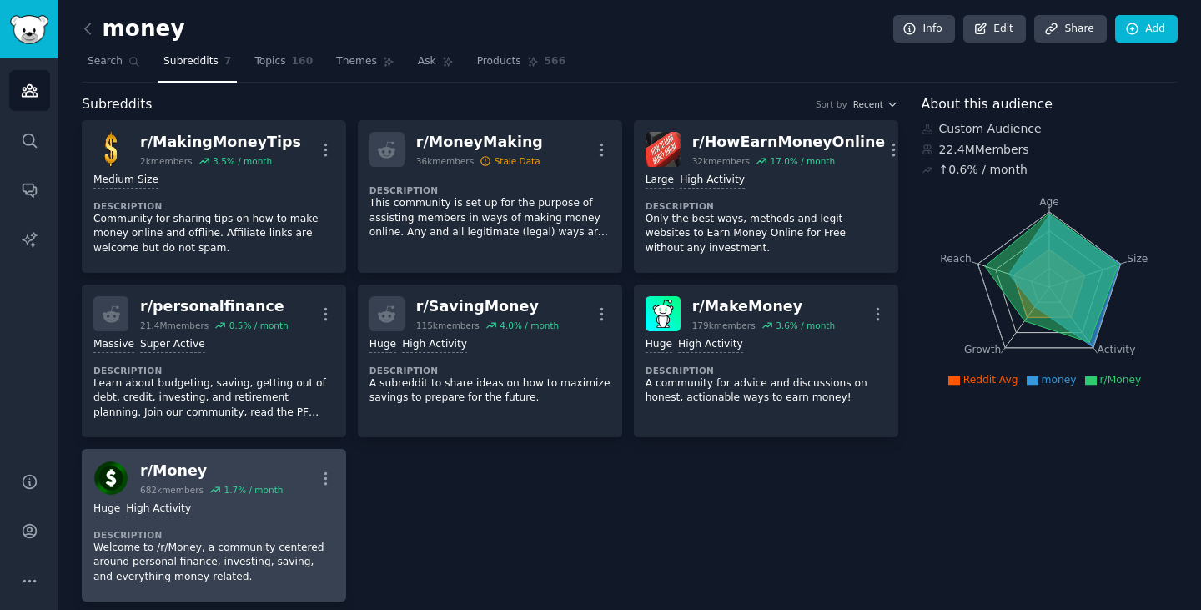
click at [178, 470] on div "r/ Money" at bounding box center [211, 471] width 143 height 21
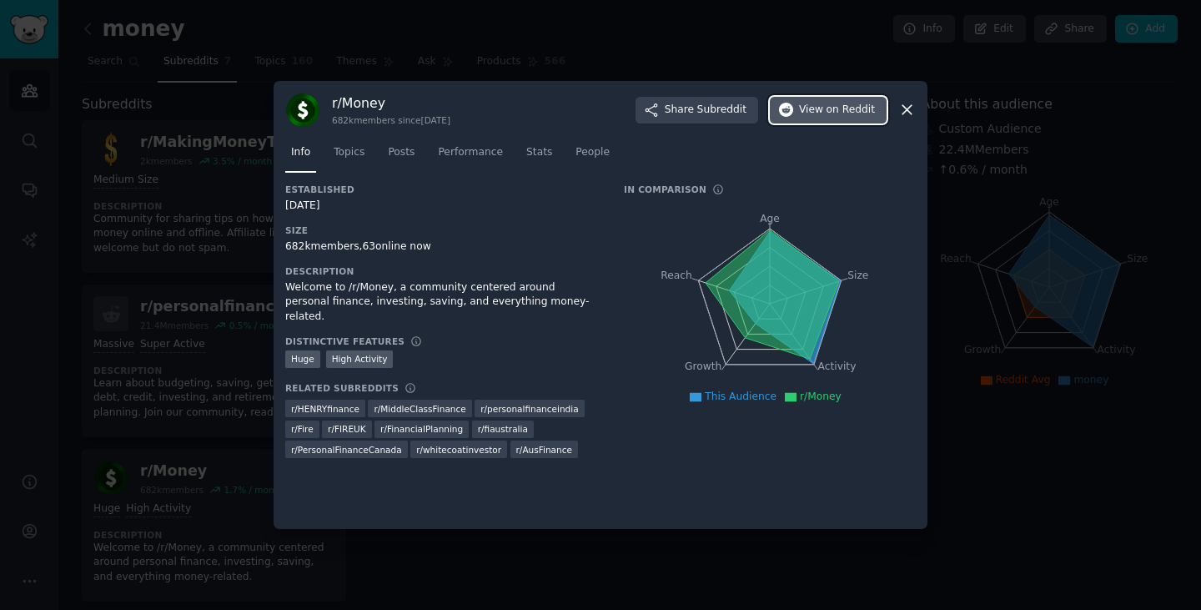
click at [854, 116] on span "on Reddit" at bounding box center [851, 110] width 48 height 15
click at [902, 109] on icon at bounding box center [908, 110] width 18 height 18
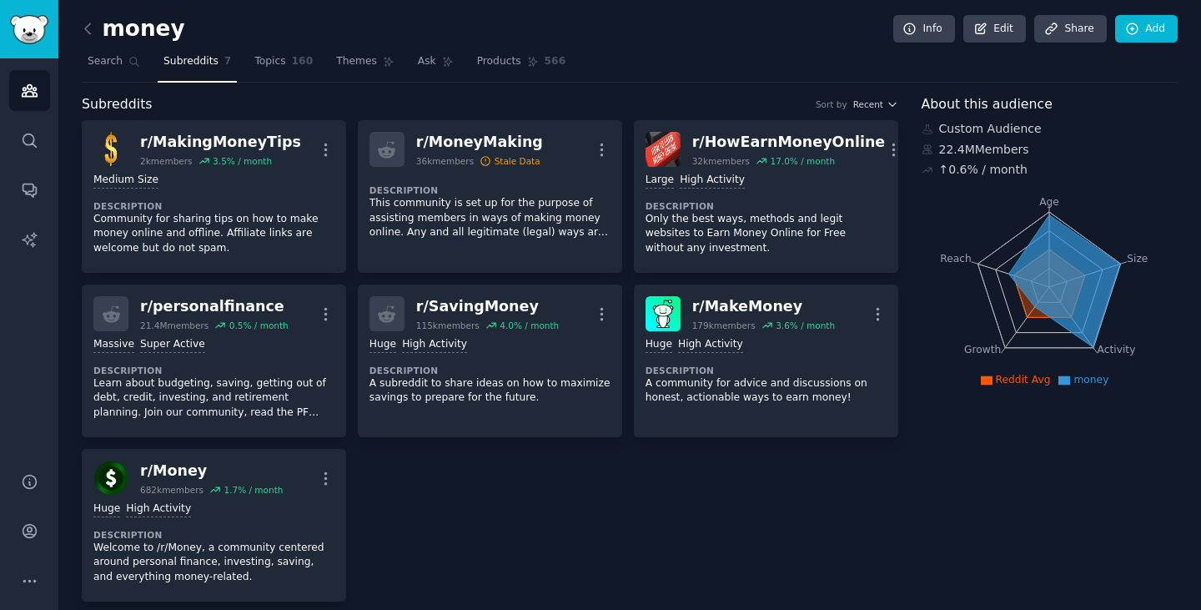
click at [90, 38] on link at bounding box center [92, 29] width 21 height 27
